Goal: Task Accomplishment & Management: Manage account settings

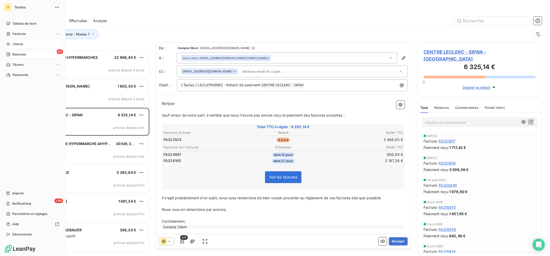
scroll to position [205, 125]
click at [12, 45] on div "Clients" at bounding box center [32, 44] width 57 height 8
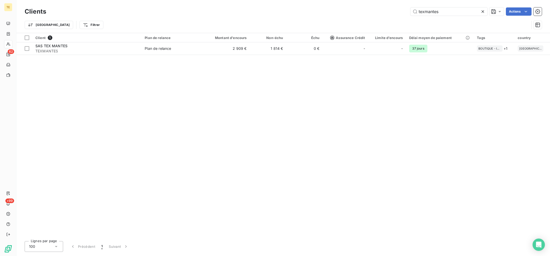
drag, startPoint x: 457, startPoint y: 12, endPoint x: 375, endPoint y: 13, distance: 81.9
click at [411, 13] on input "texmantes" at bounding box center [449, 11] width 77 height 8
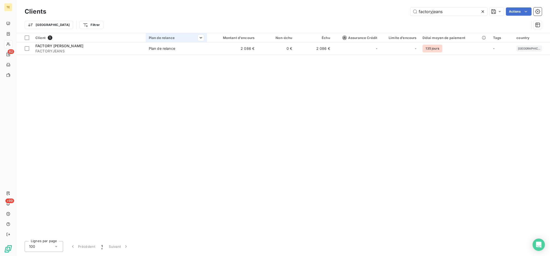
type input "factoryjeans"
click at [190, 42] on th "Plan de relance" at bounding box center [176, 37] width 61 height 9
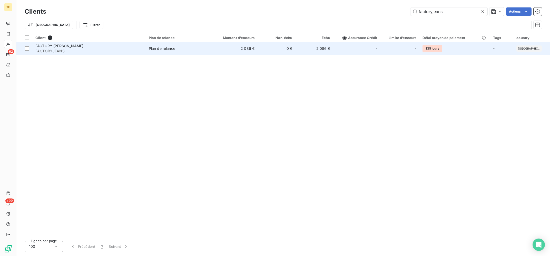
click at [196, 53] on td "Plan de relance" at bounding box center [176, 48] width 61 height 12
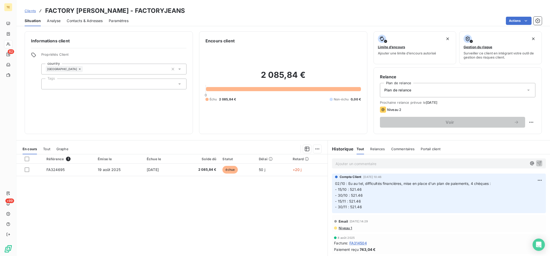
click at [369, 167] on div "Ajouter un commentaire ﻿" at bounding box center [439, 163] width 214 height 10
click at [375, 162] on p "Ajouter un commentaire ﻿" at bounding box center [432, 163] width 192 height 6
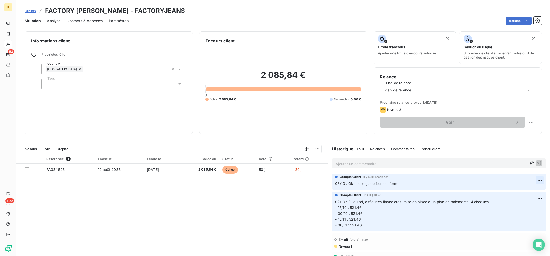
click at [539, 181] on html "TE 62 +99 Clients FACTORY [PERSON_NAME] - FACTORYJEANS Situation Analyse Contac…" at bounding box center [275, 128] width 550 height 256
click at [528, 188] on div "Editer" at bounding box center [527, 192] width 29 height 8
click at [221, 212] on div "Référence 1 Émise le Échue le Solde dû Statut Délai Retard FA324695 [DATE] [DAT…" at bounding box center [171, 203] width 311 height 99
